Goal: Find specific page/section: Find specific page/section

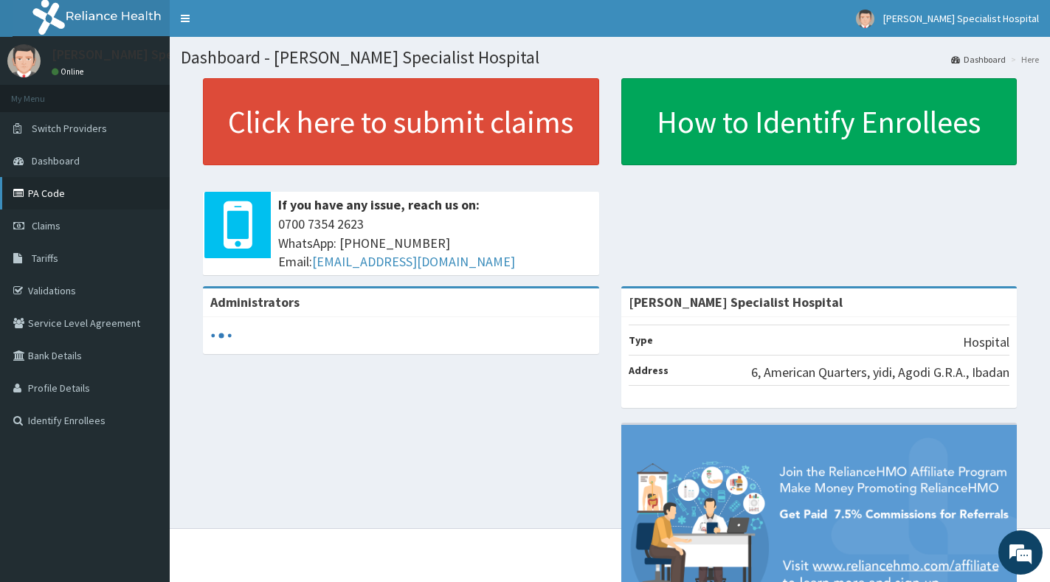
click at [53, 202] on link "PA Code" at bounding box center [85, 193] width 170 height 32
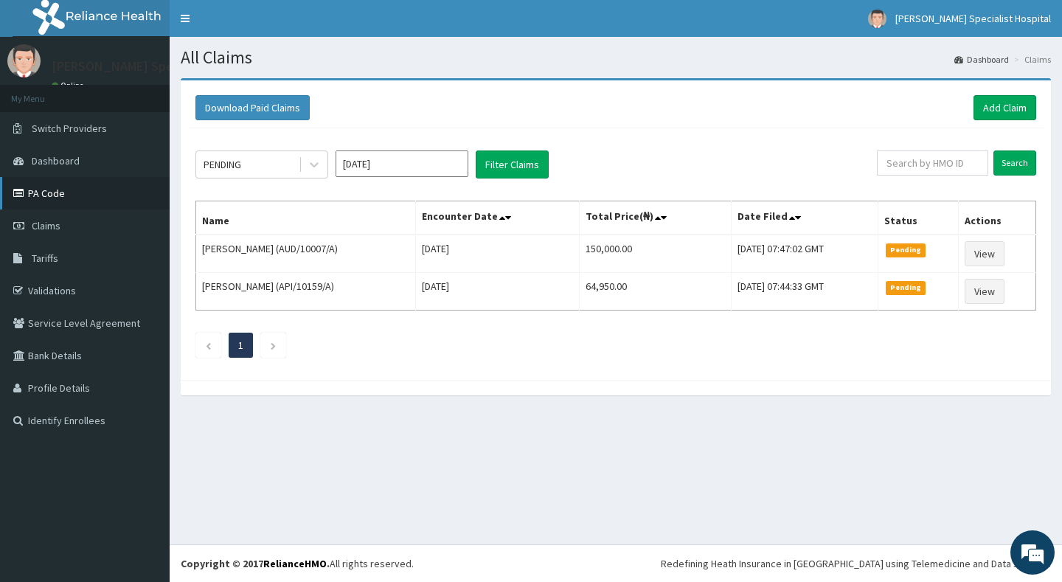
click at [60, 195] on link "PA Code" at bounding box center [85, 193] width 170 height 32
drag, startPoint x: 60, startPoint y: 195, endPoint x: 62, endPoint y: 170, distance: 25.9
click at [60, 195] on link "PA Code" at bounding box center [85, 193] width 170 height 32
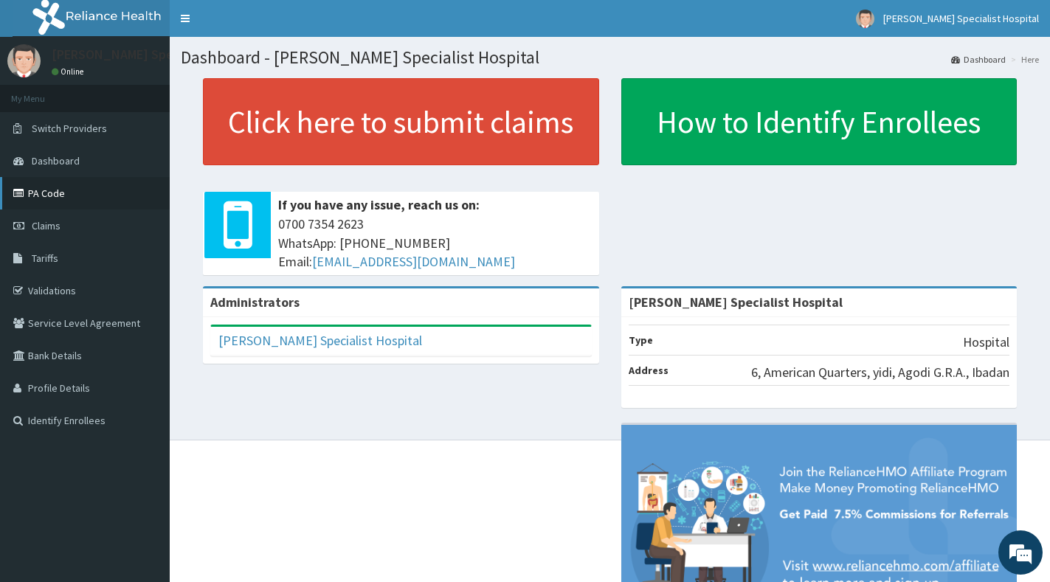
click at [66, 190] on link "PA Code" at bounding box center [85, 193] width 170 height 32
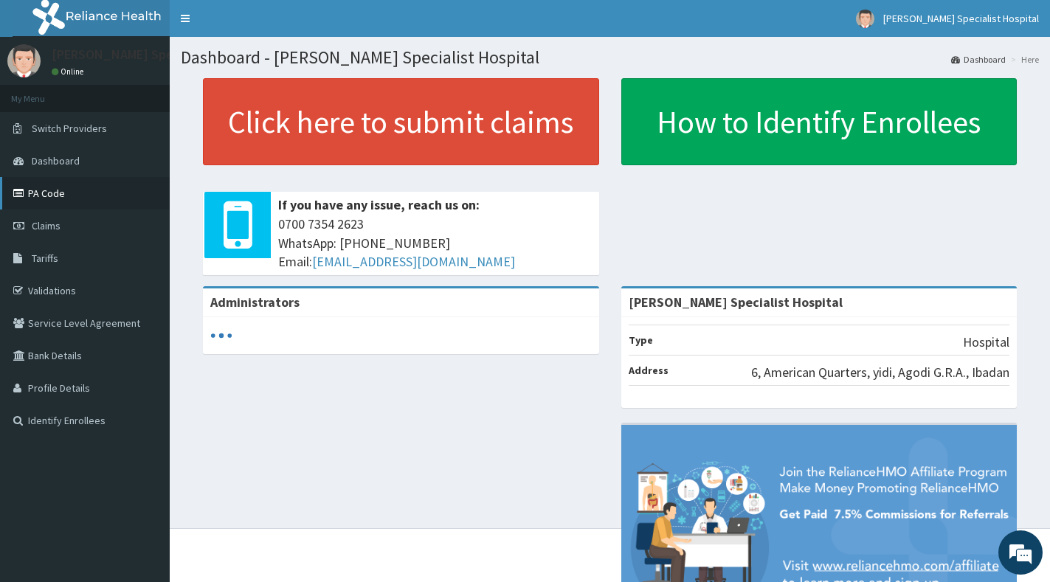
click at [55, 193] on link "PA Code" at bounding box center [85, 193] width 170 height 32
